Goal: Use online tool/utility: Utilize a website feature to perform a specific function

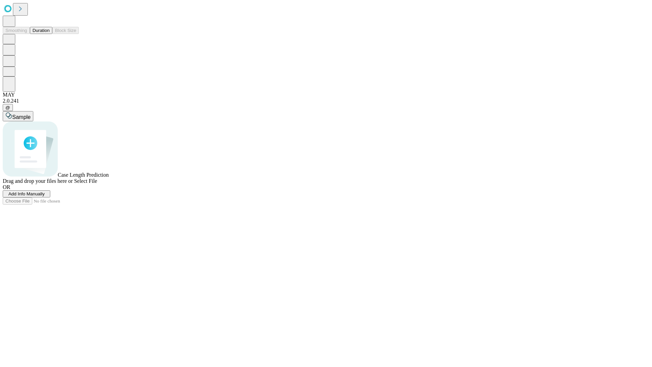
click at [50, 34] on button "Duration" at bounding box center [41, 30] width 22 height 7
click at [45, 196] on span "Add Info Manually" at bounding box center [26, 193] width 36 height 5
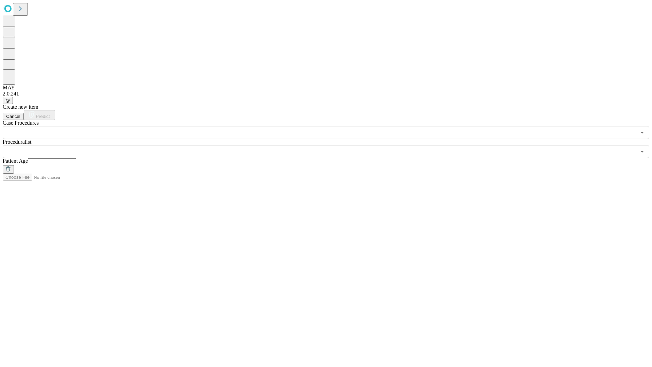
click at [76, 158] on input "text" at bounding box center [52, 161] width 48 height 7
type input "**"
click at [331, 145] on input "text" at bounding box center [319, 151] width 633 height 13
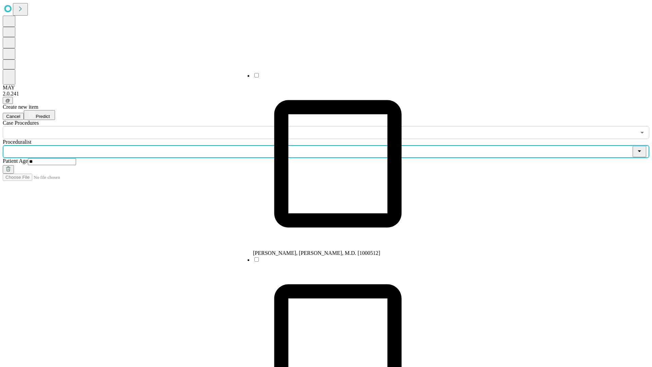
click at [331, 78] on li "[PERSON_NAME], [PERSON_NAME], M.D. [1000512]" at bounding box center [338, 164] width 170 height 184
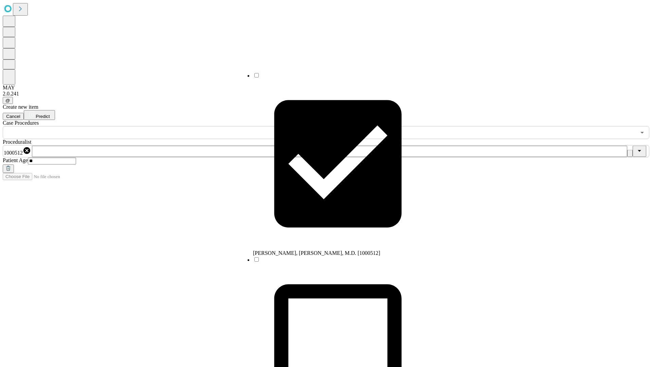
click at [143, 126] on input "text" at bounding box center [319, 132] width 633 height 13
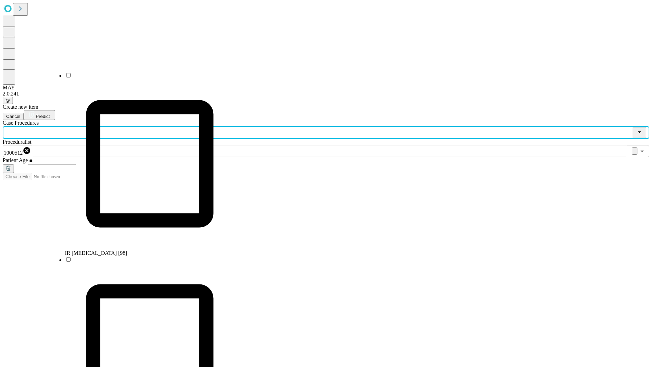
click at [143, 78] on li "IR [MEDICAL_DATA] [98]" at bounding box center [150, 164] width 170 height 184
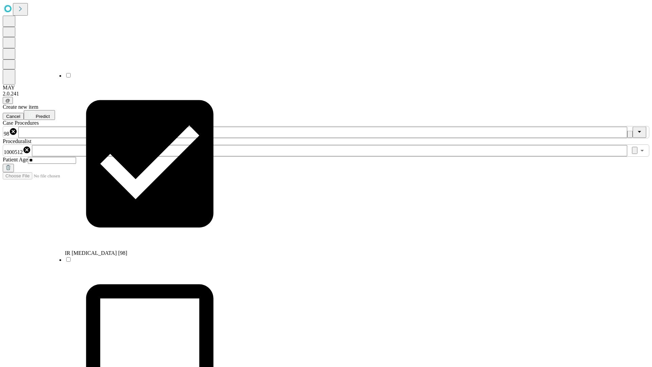
click at [50, 114] on span "Predict" at bounding box center [43, 116] width 14 height 5
